Goal: Task Accomplishment & Management: Complete application form

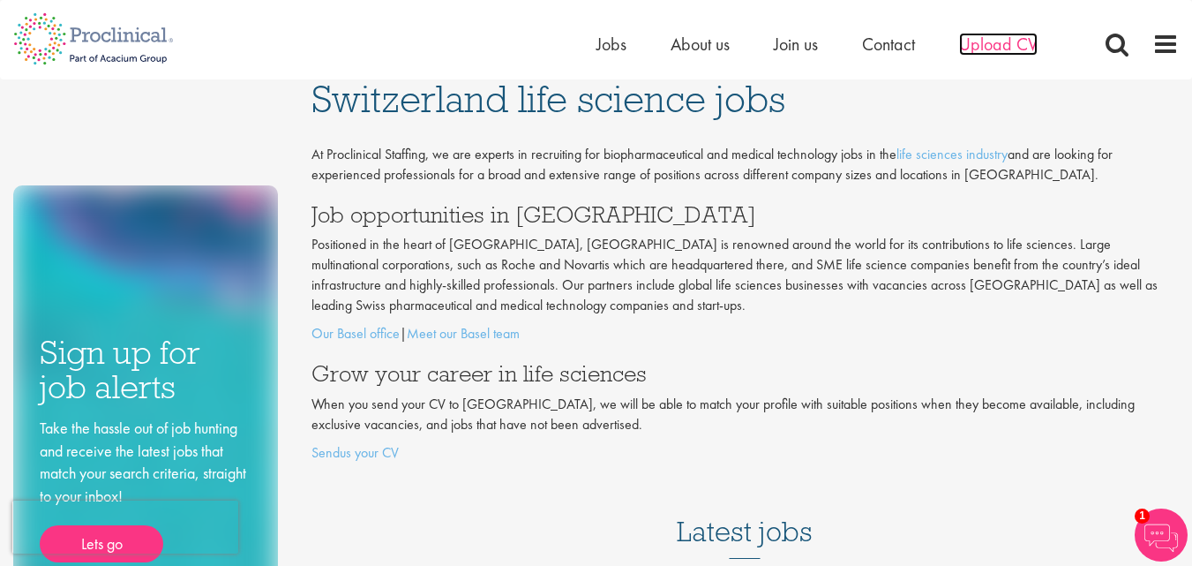
click at [994, 44] on span "Upload CV" at bounding box center [998, 44] width 79 height 23
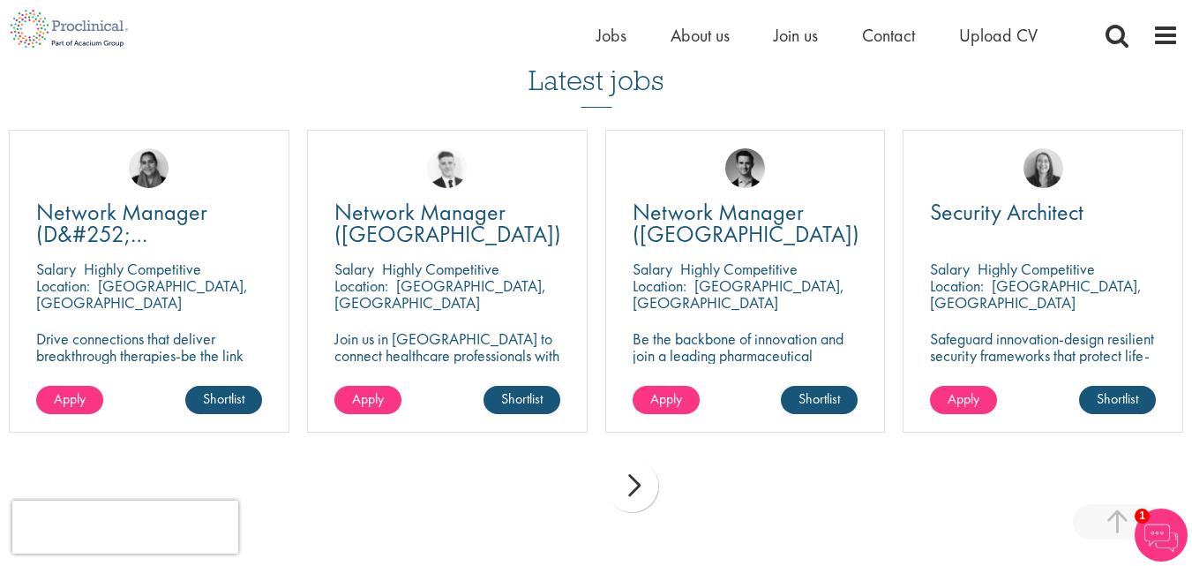
scroll to position [1183, 0]
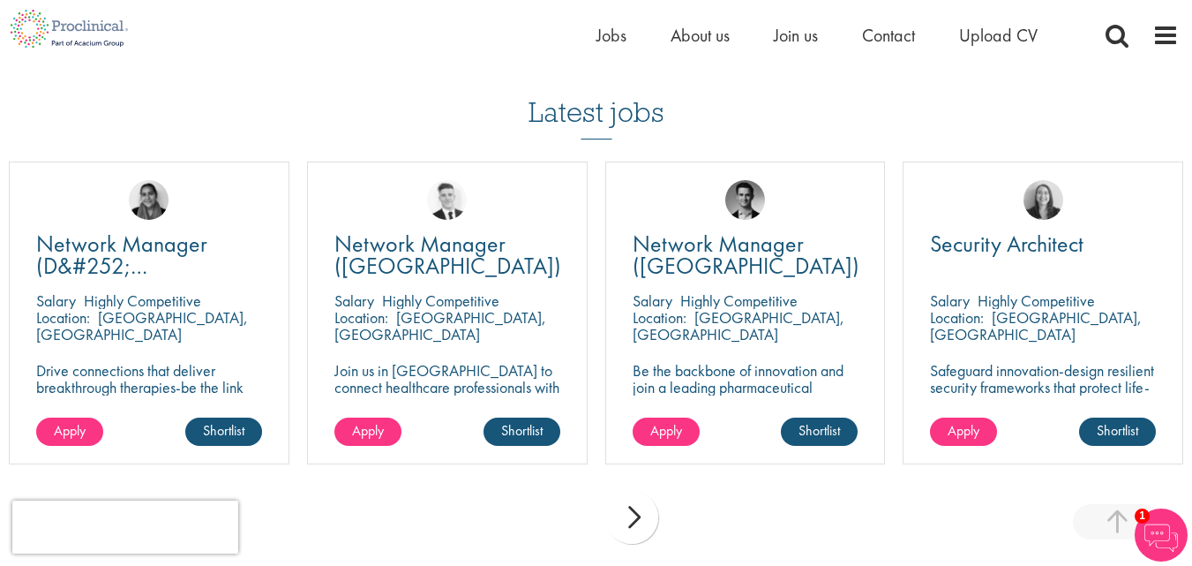
click at [638, 518] on div "next" at bounding box center [631, 517] width 53 height 53
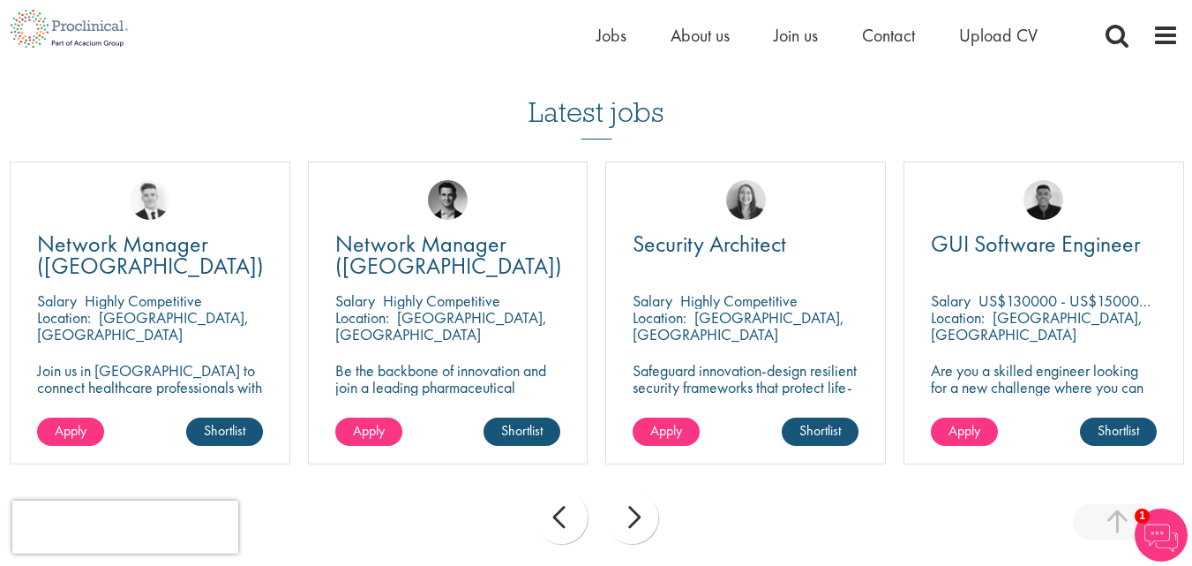
click at [638, 518] on div "next" at bounding box center [631, 517] width 53 height 53
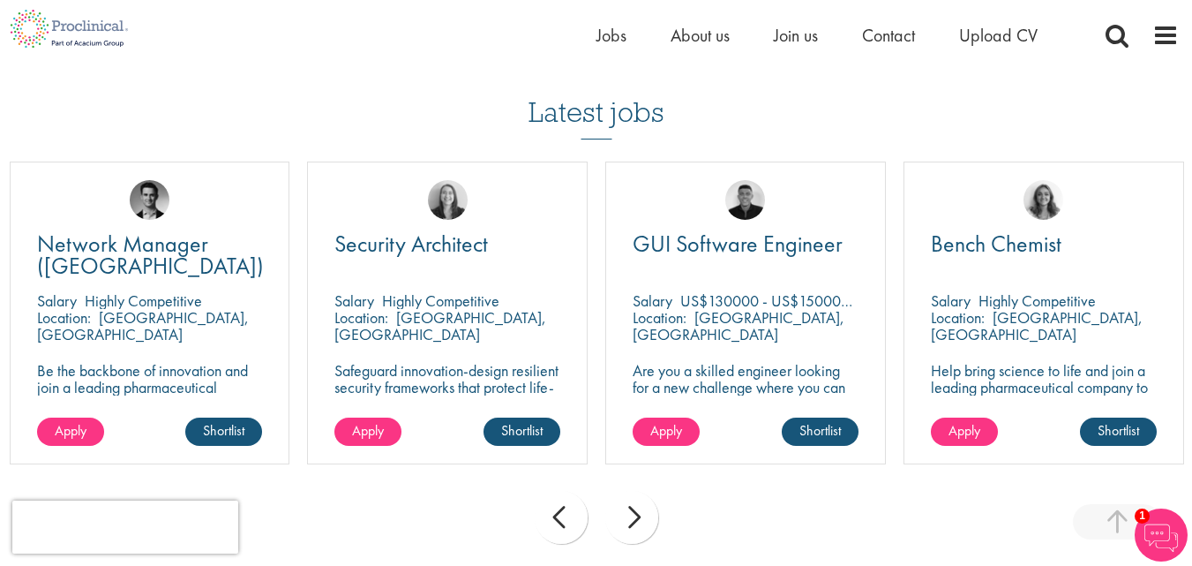
click at [638, 518] on div "next" at bounding box center [631, 517] width 53 height 53
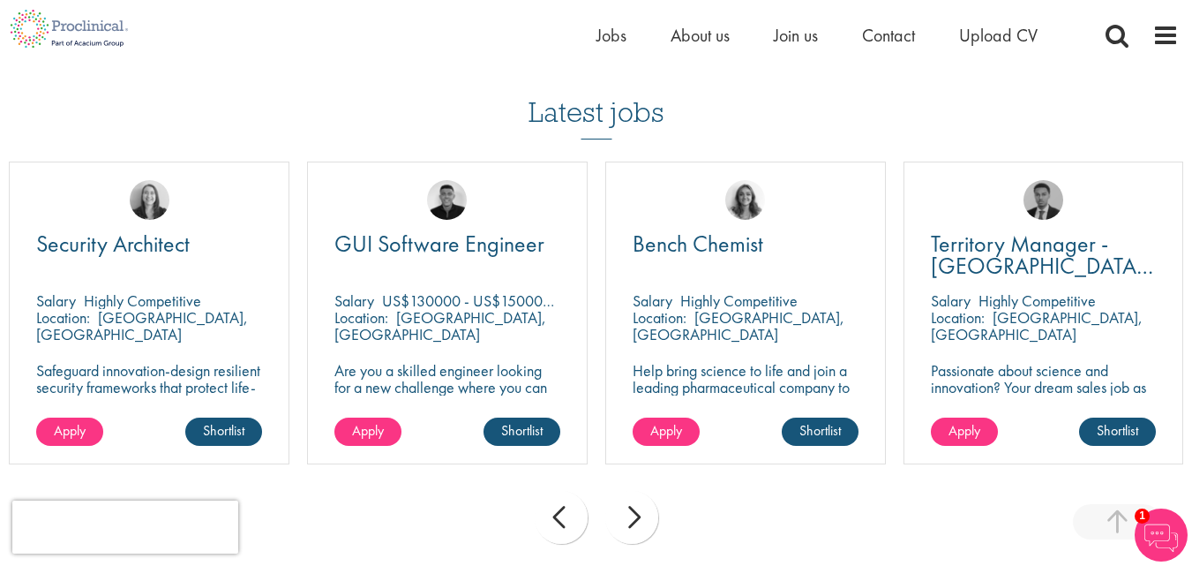
click at [638, 518] on div "next" at bounding box center [631, 517] width 53 height 53
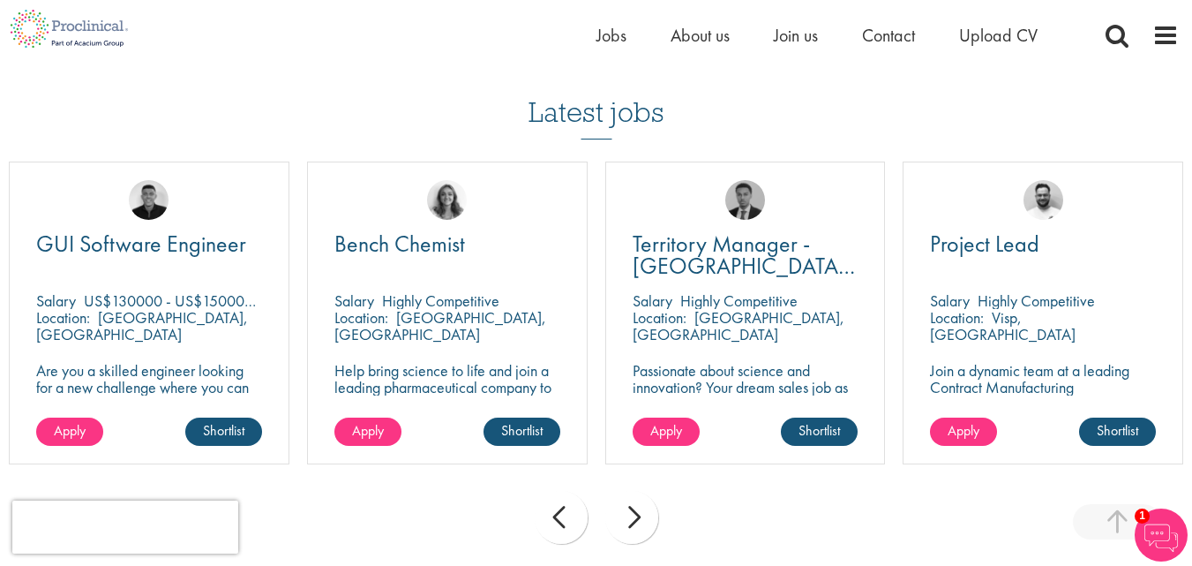
click at [638, 518] on div "next" at bounding box center [631, 517] width 53 height 53
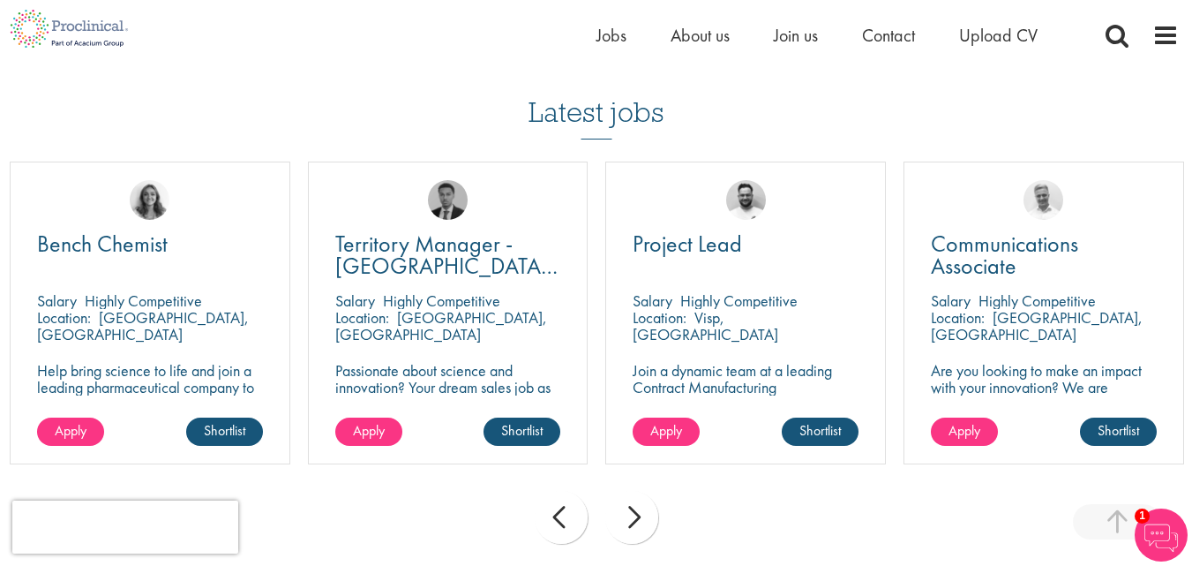
click at [638, 518] on div "next" at bounding box center [631, 517] width 53 height 53
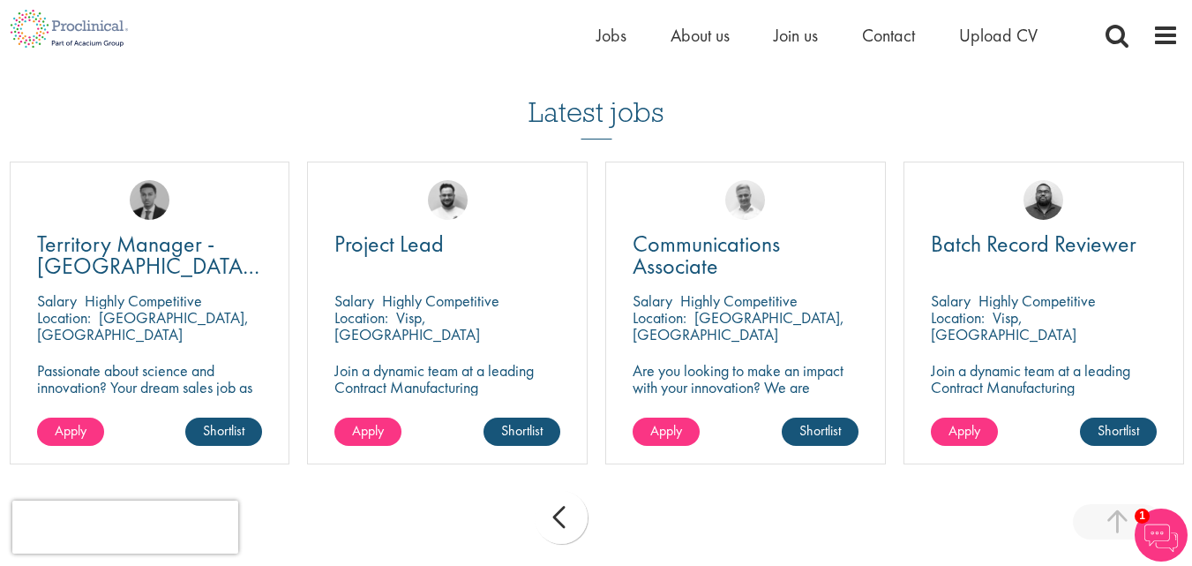
click at [638, 518] on div "prev next" at bounding box center [596, 520] width 1192 height 77
click at [1003, 38] on span "Upload CV" at bounding box center [998, 35] width 79 height 23
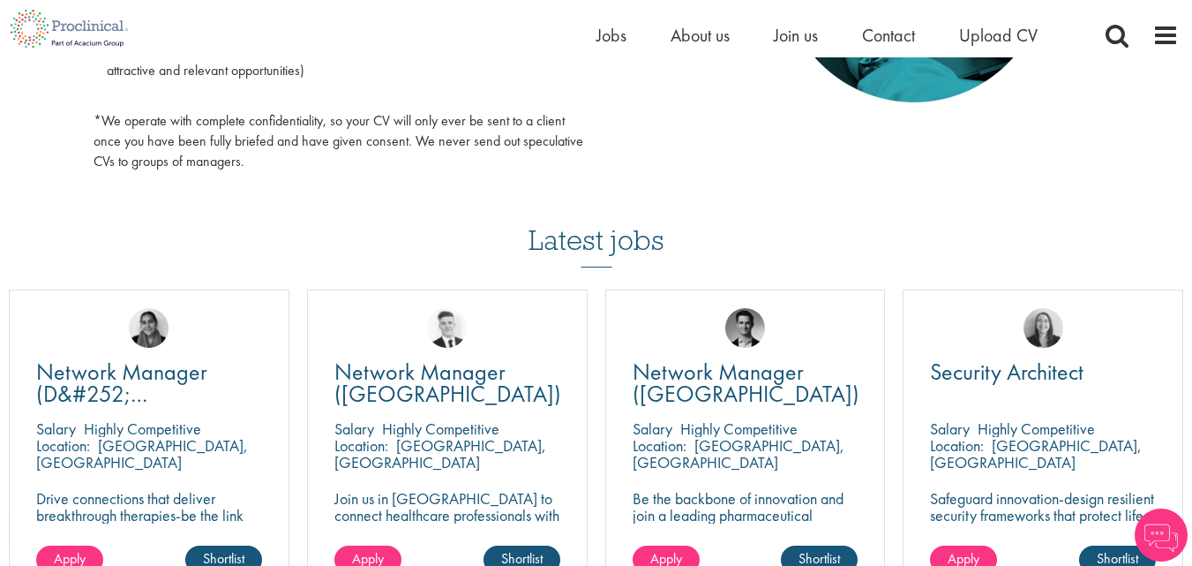
scroll to position [1059, 0]
